Goal: Task Accomplishment & Management: Manage account settings

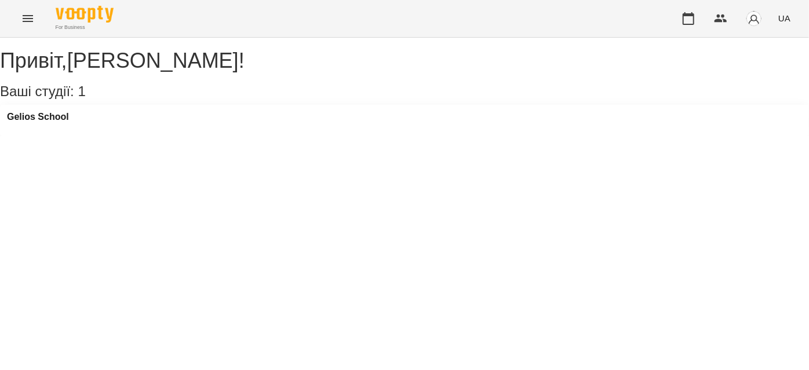
click at [21, 18] on icon "Menu" at bounding box center [28, 19] width 14 height 14
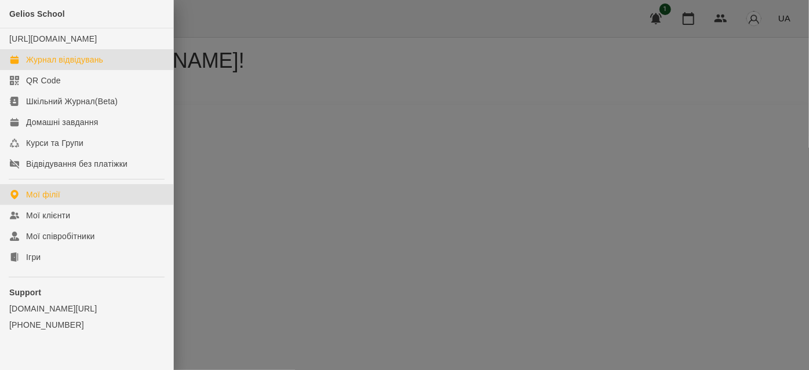
click at [52, 65] on div "Журнал відвідувань" at bounding box center [64, 60] width 77 height 12
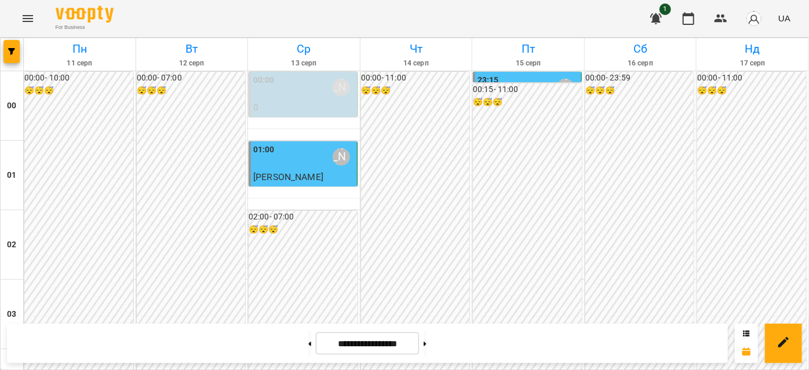
scroll to position [1001, 0]
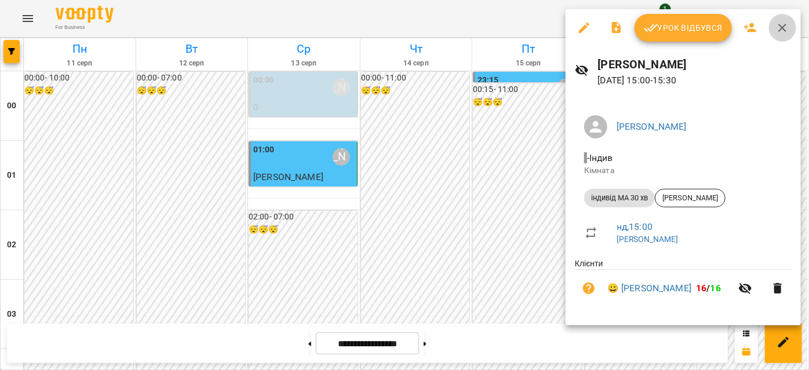
click at [781, 25] on icon "button" at bounding box center [782, 28] width 14 height 14
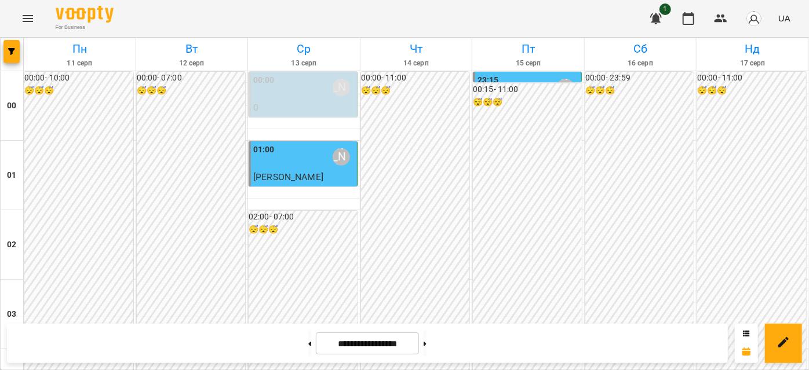
scroll to position [737, 0]
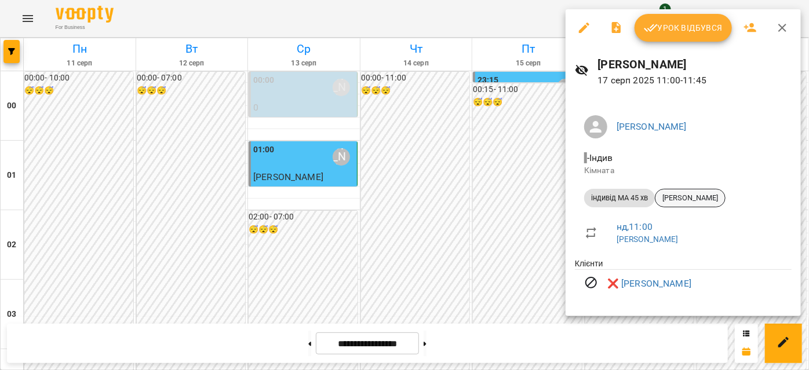
click at [702, 194] on span "[PERSON_NAME]" at bounding box center [690, 198] width 70 height 10
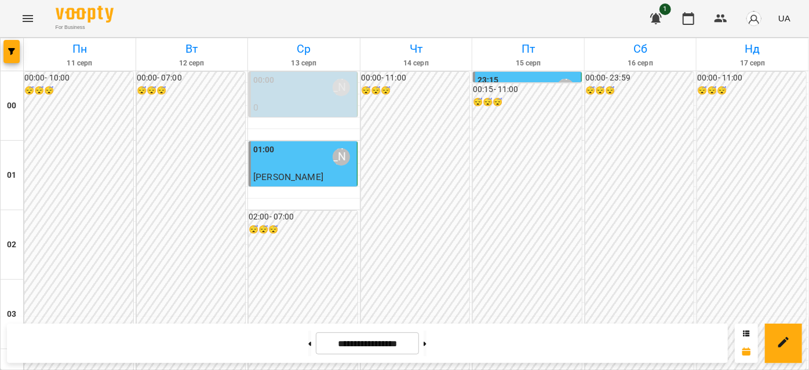
scroll to position [1158, 0]
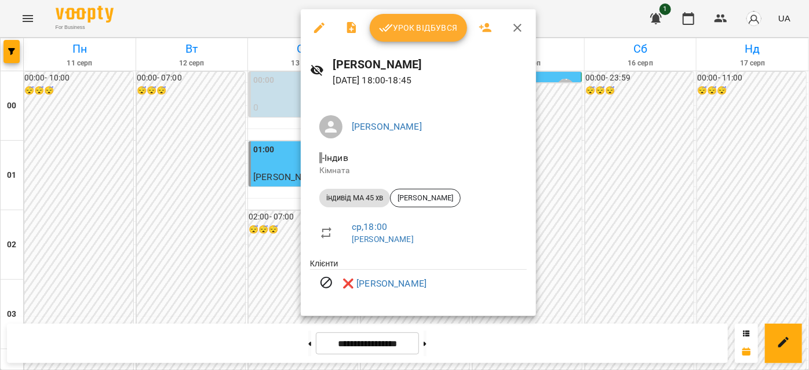
click at [517, 30] on icon "button" at bounding box center [518, 28] width 14 height 14
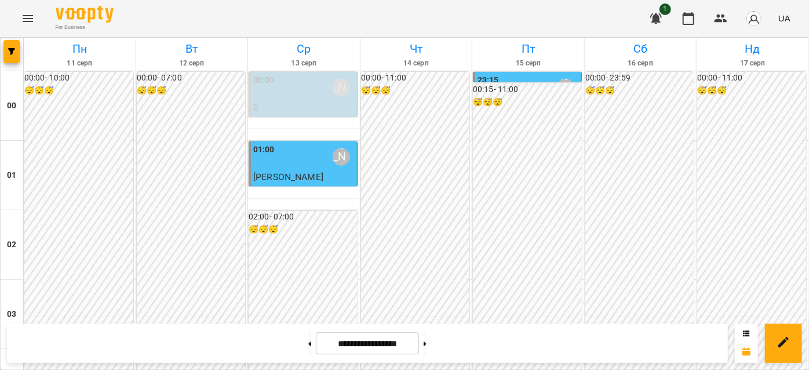
scroll to position [736, 0]
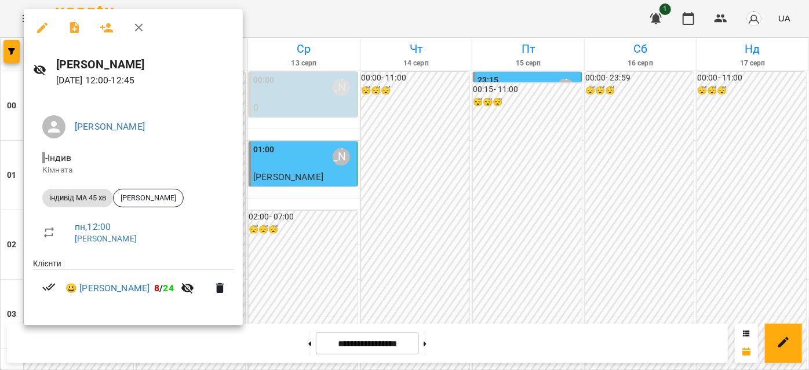
click at [139, 30] on icon "button" at bounding box center [139, 28] width 14 height 14
